Goal: Task Accomplishment & Management: Manage account settings

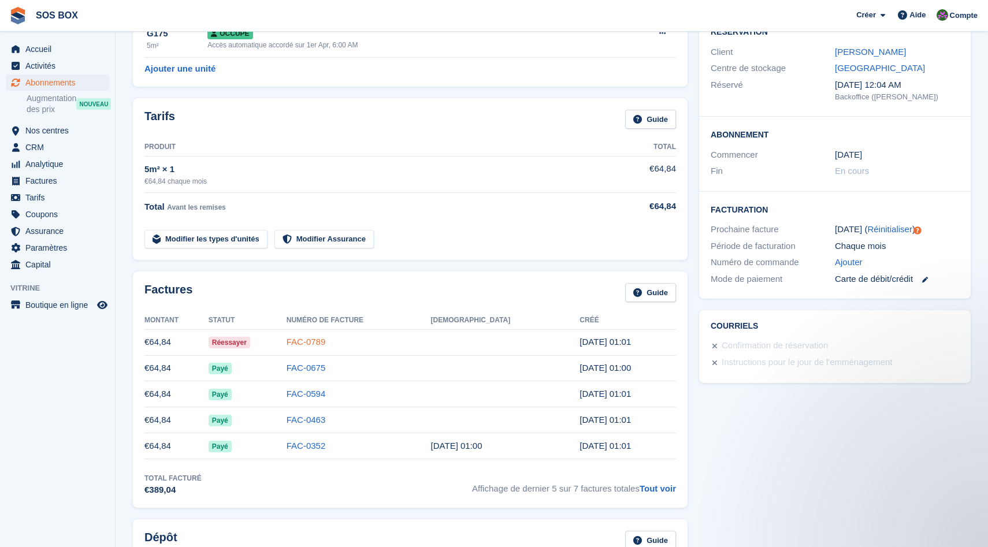
click at [326, 346] on link "FAC-0789" at bounding box center [306, 342] width 39 height 10
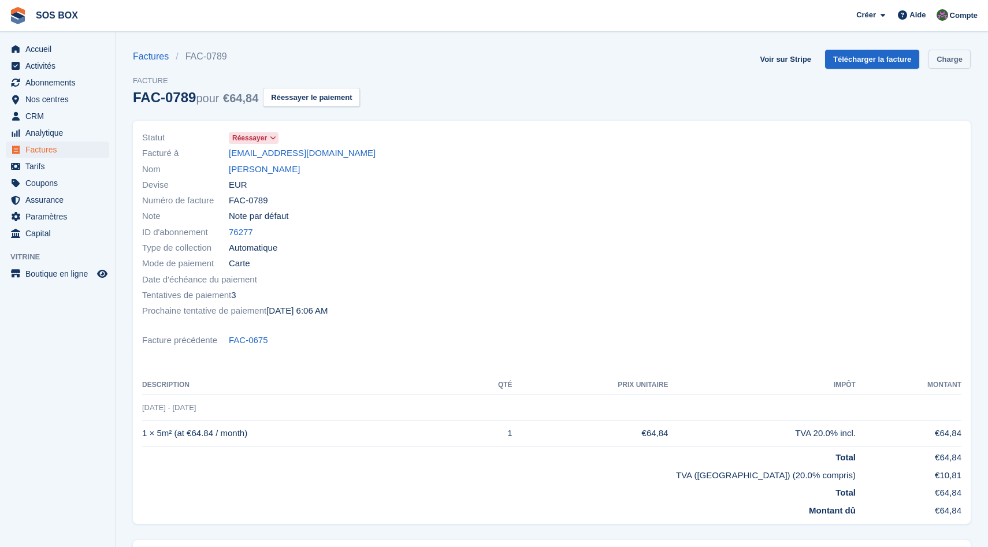
click at [944, 55] on link "Charge" at bounding box center [950, 59] width 42 height 19
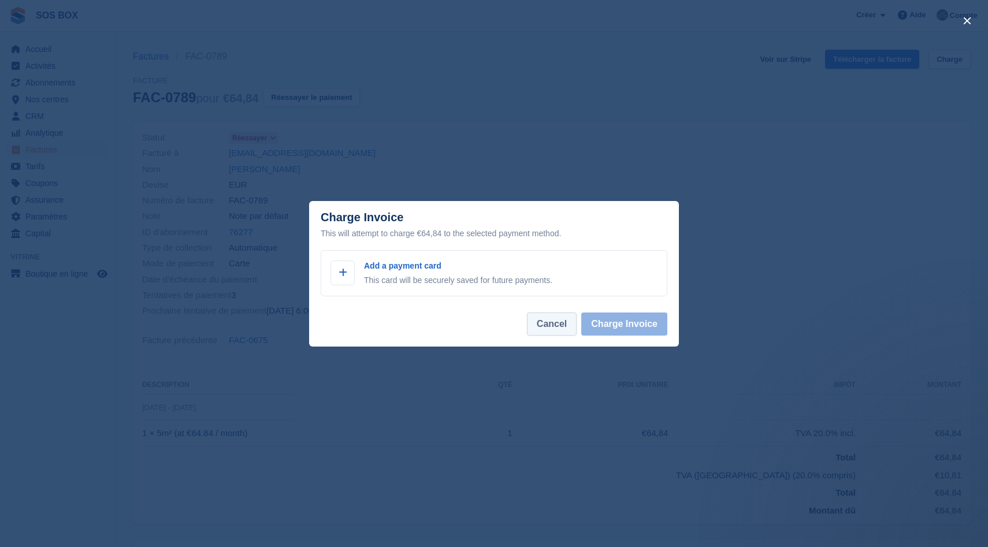
click at [558, 319] on button "Cancel" at bounding box center [552, 324] width 50 height 23
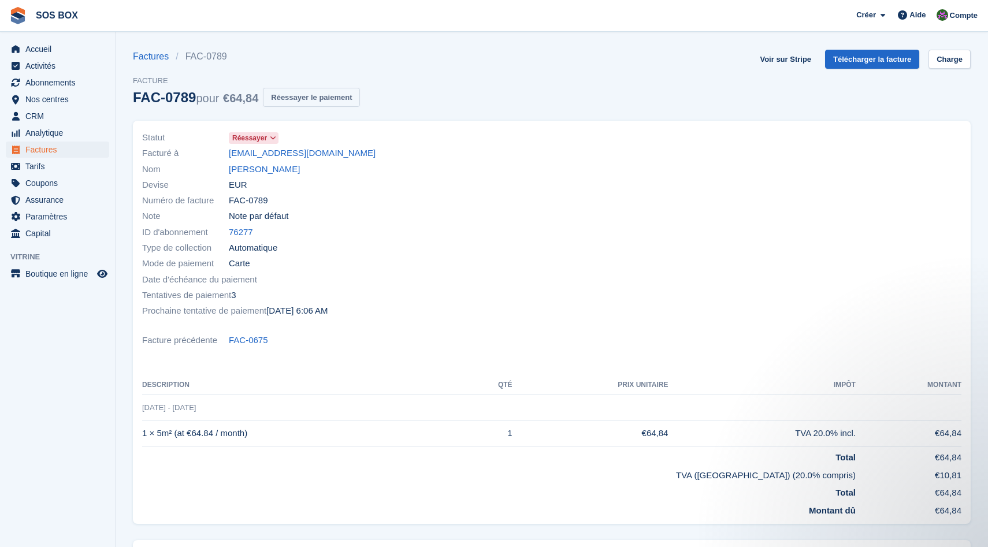
click at [333, 101] on button "Réessayer le paiement" at bounding box center [311, 97] width 97 height 19
